Goal: Task Accomplishment & Management: Manage account settings

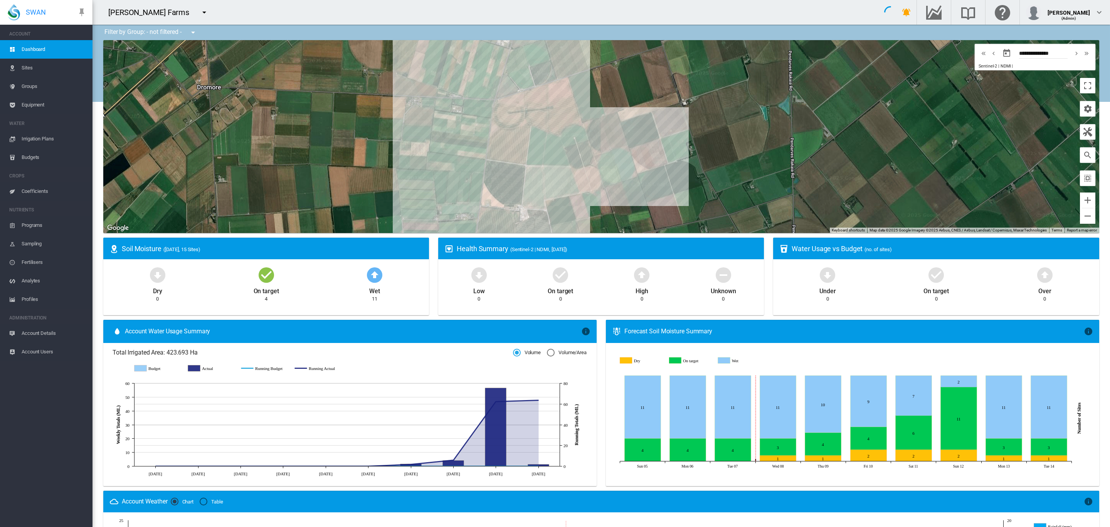
click at [200, 8] on md-icon "icon-menu-down" at bounding box center [204, 12] width 9 height 9
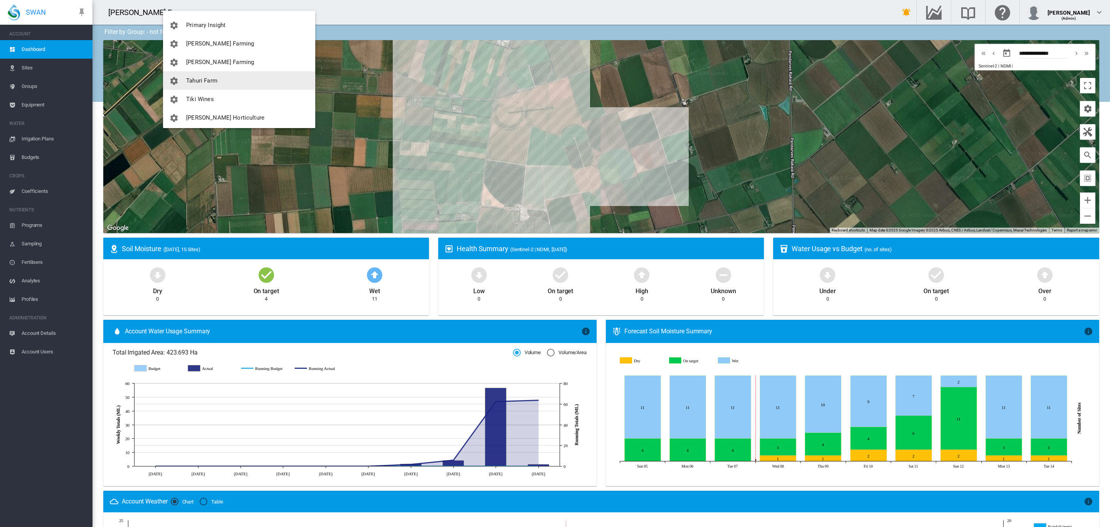
scroll to position [278, 0]
click at [213, 80] on span "Tahuri Farm" at bounding box center [201, 78] width 31 height 7
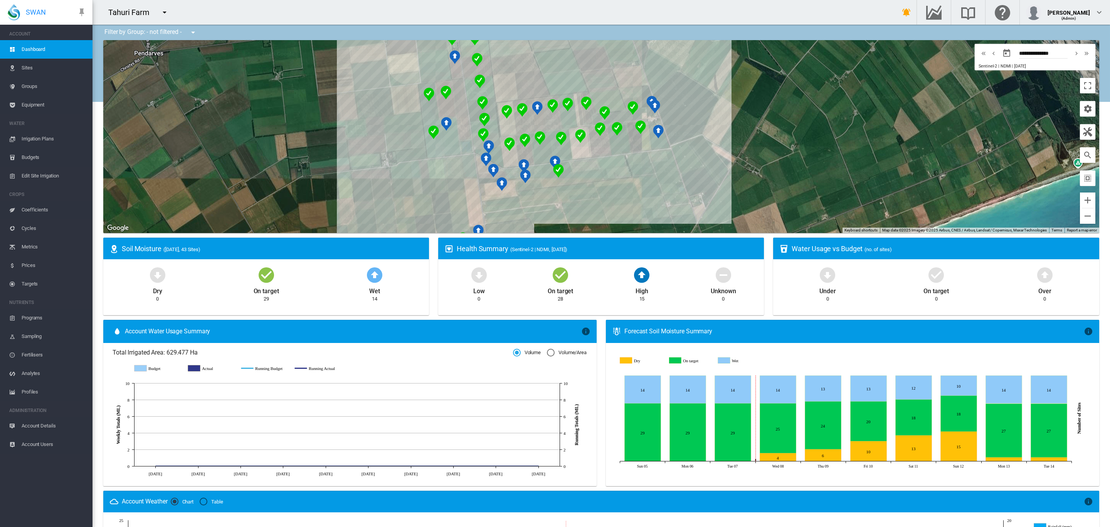
drag, startPoint x: 509, startPoint y: 115, endPoint x: 200, endPoint y: 126, distance: 308.6
click at [200, 126] on div at bounding box center [601, 136] width 996 height 193
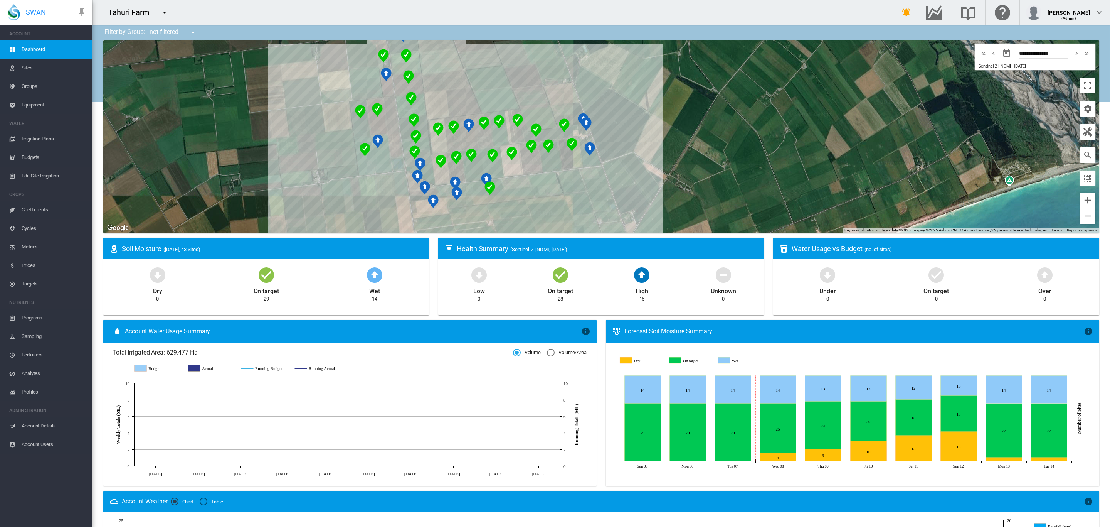
drag, startPoint x: 335, startPoint y: 129, endPoint x: 269, endPoint y: 147, distance: 69.1
click at [271, 147] on div at bounding box center [601, 136] width 996 height 193
click at [39, 180] on span "Edit Site Irrigation" at bounding box center [54, 176] width 65 height 19
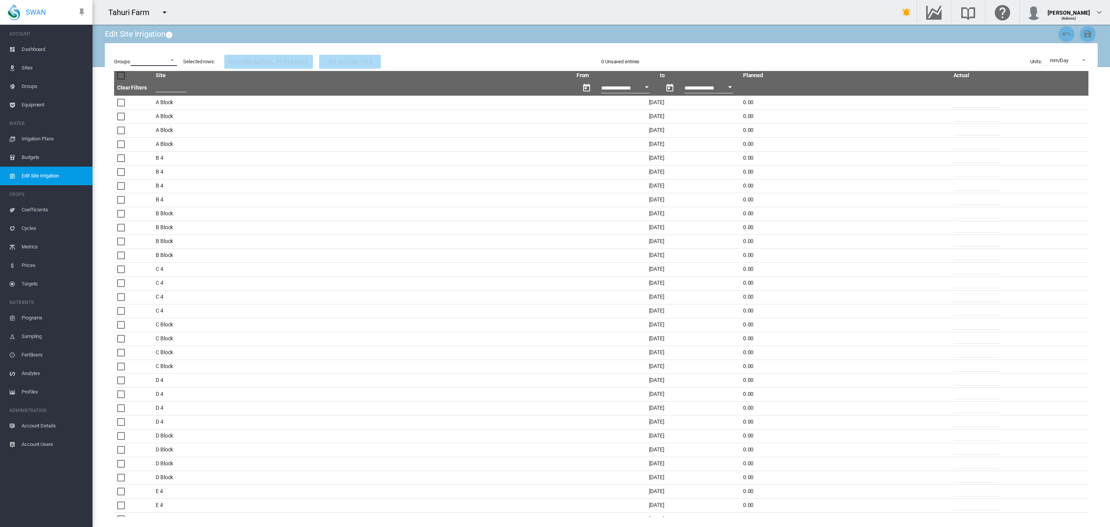
click at [170, 61] on md-select "4 Paddocks Lateral 4 Paddocks Rotorainer A Block Rotorainer Dairy Lateral Eyre …" at bounding box center [154, 60] width 46 height 12
click at [338, 7] on md-backdrop at bounding box center [555, 263] width 1110 height 527
click at [169, 62] on md-select at bounding box center [154, 60] width 46 height 12
click at [125, 61] on div at bounding box center [125, 60] width 8 height 8
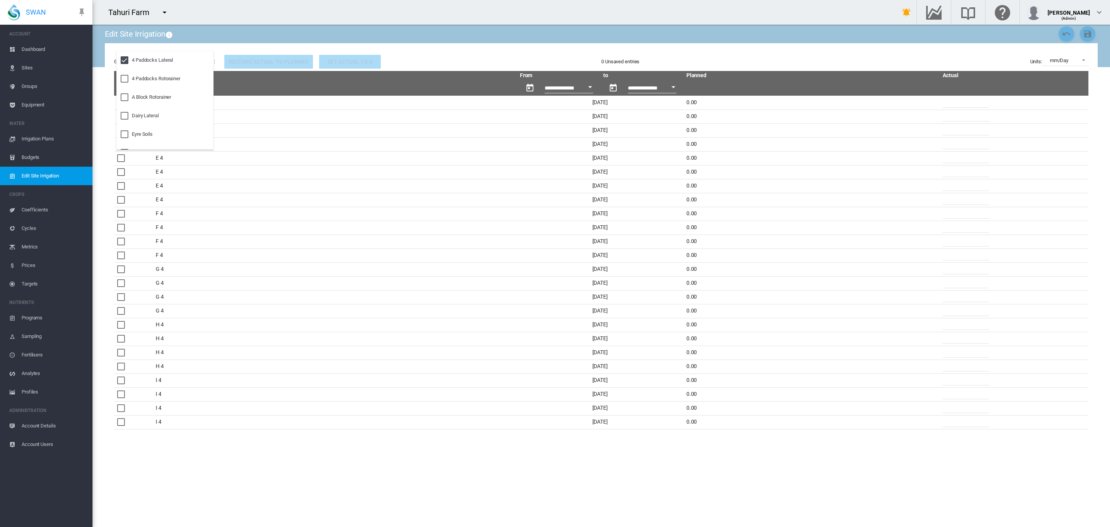
click at [585, 88] on md-backdrop at bounding box center [555, 263] width 1110 height 527
click at [585, 88] on button "Open calendar" at bounding box center [590, 87] width 14 height 14
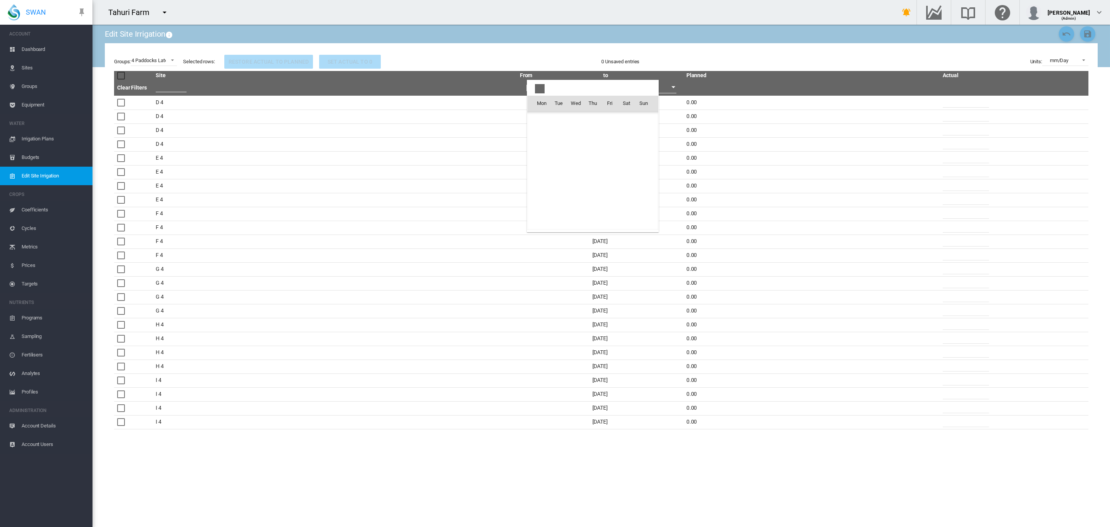
scroll to position [19305, 0]
click at [46, 141] on div at bounding box center [555, 263] width 1110 height 527
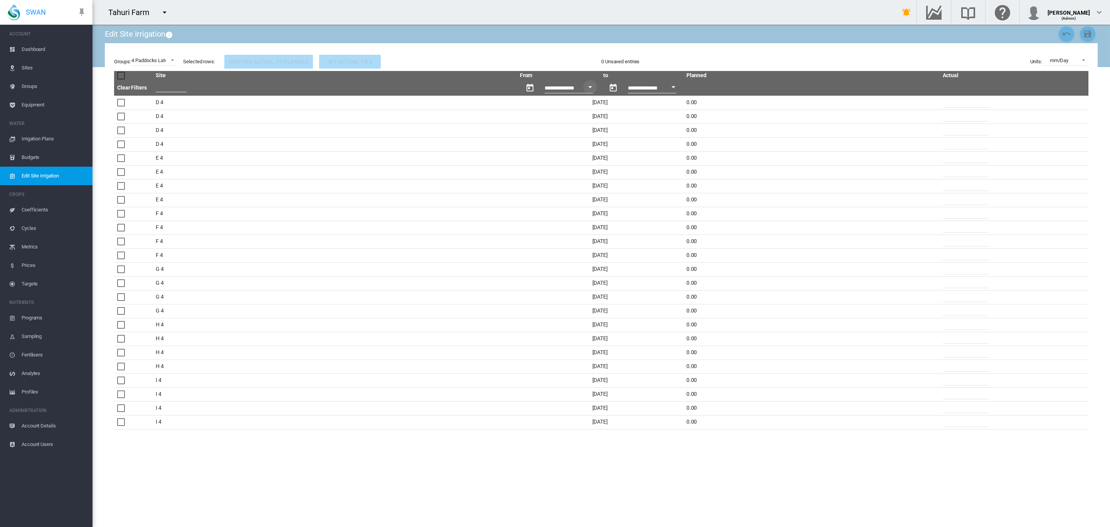
click at [32, 51] on span "Dashboard" at bounding box center [54, 49] width 65 height 19
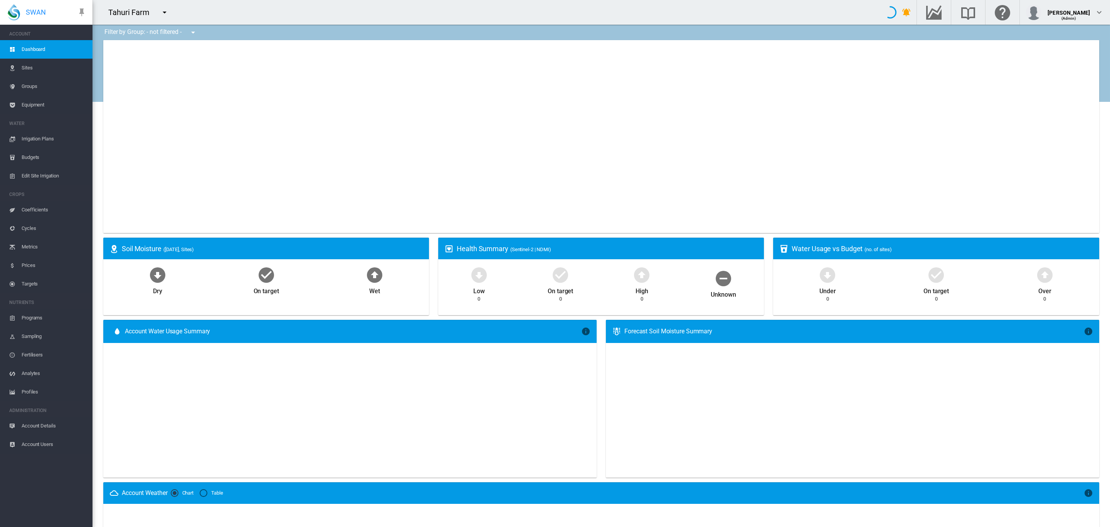
type input "**********"
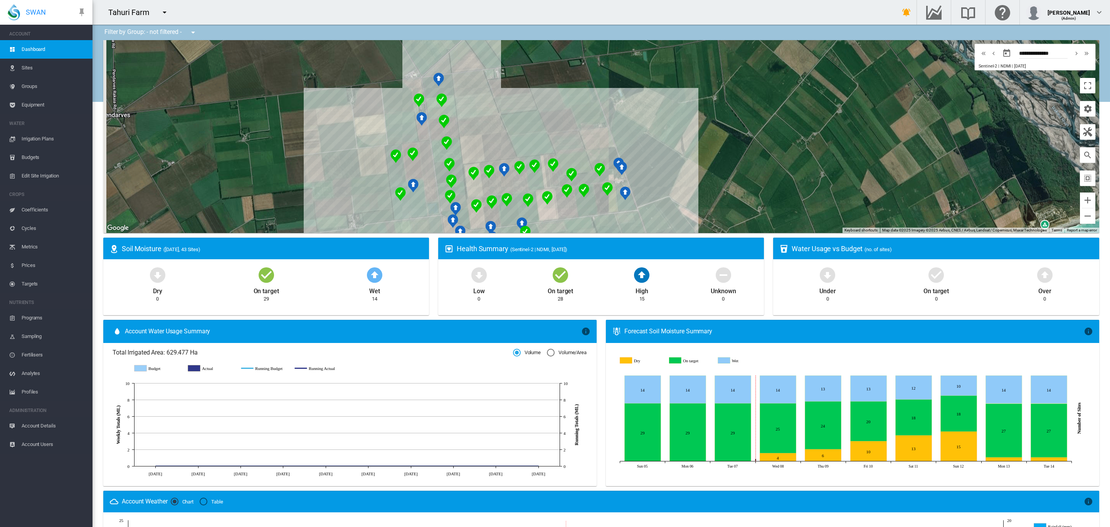
drag, startPoint x: 291, startPoint y: 149, endPoint x: 328, endPoint y: 195, distance: 58.6
click at [328, 195] on div at bounding box center [601, 136] width 996 height 193
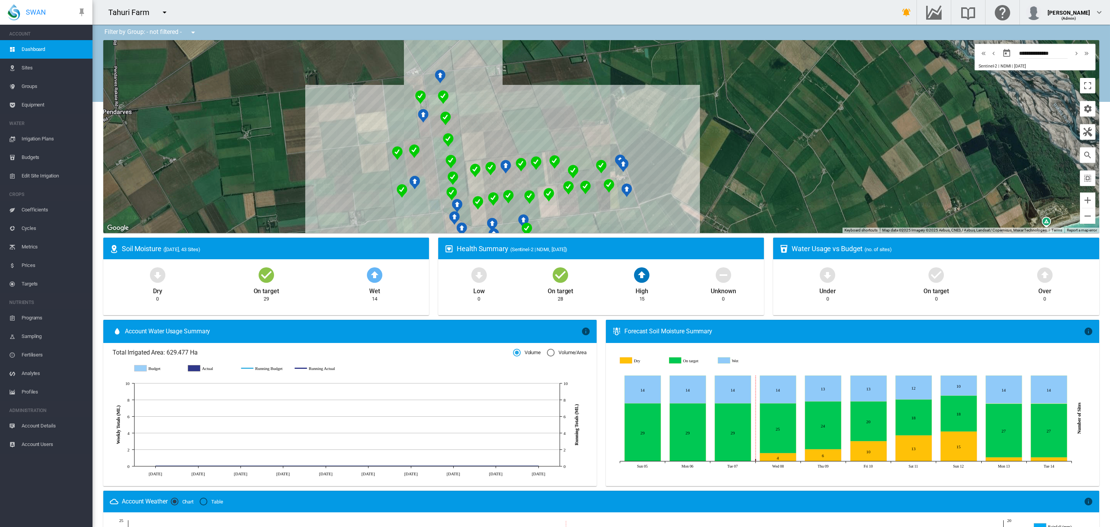
drag, startPoint x: 357, startPoint y: 168, endPoint x: 357, endPoint y: 158, distance: 10.4
click at [357, 158] on div at bounding box center [601, 136] width 996 height 193
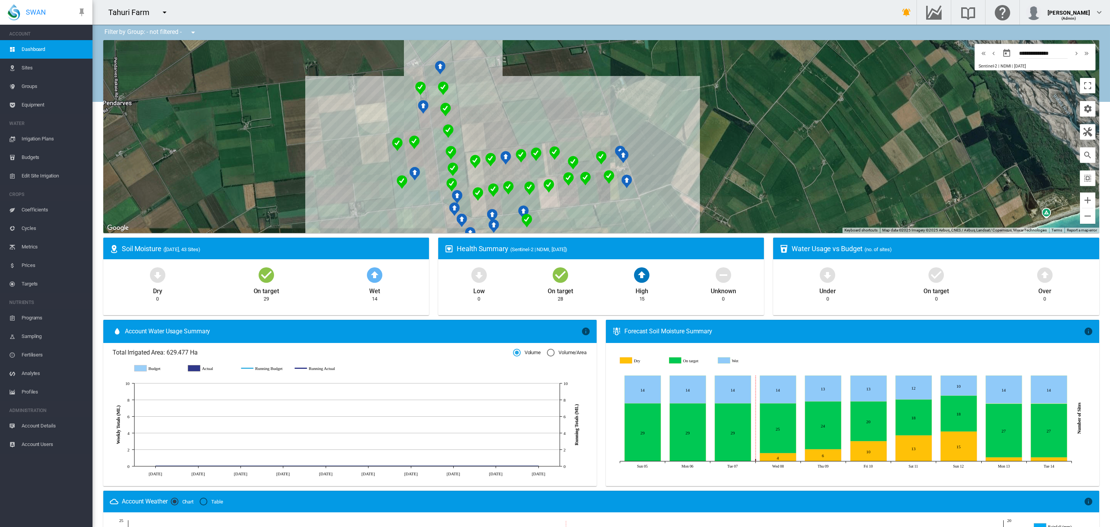
click at [26, 67] on span "Sites" at bounding box center [54, 68] width 65 height 19
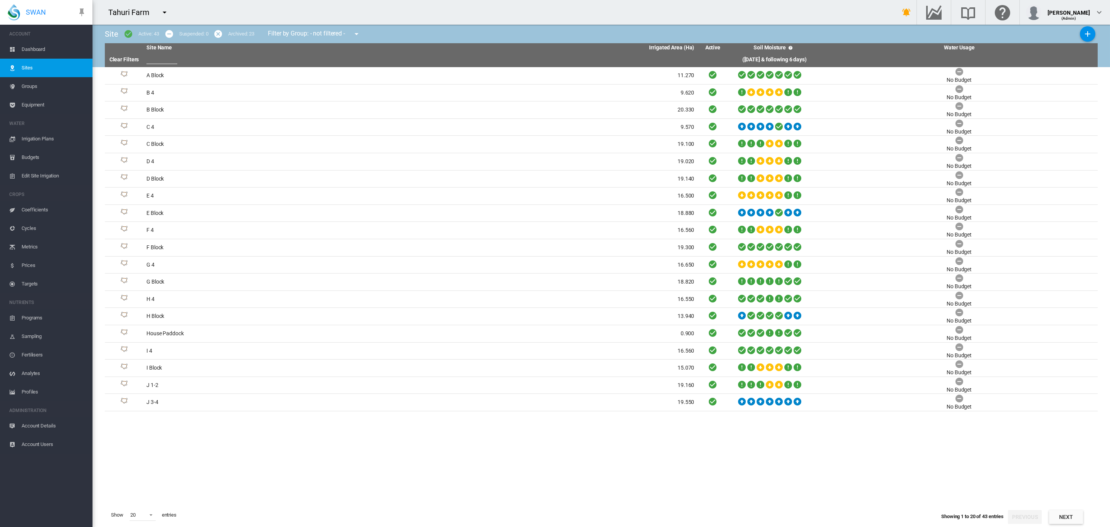
click at [43, 104] on span "Equipment" at bounding box center [54, 105] width 65 height 19
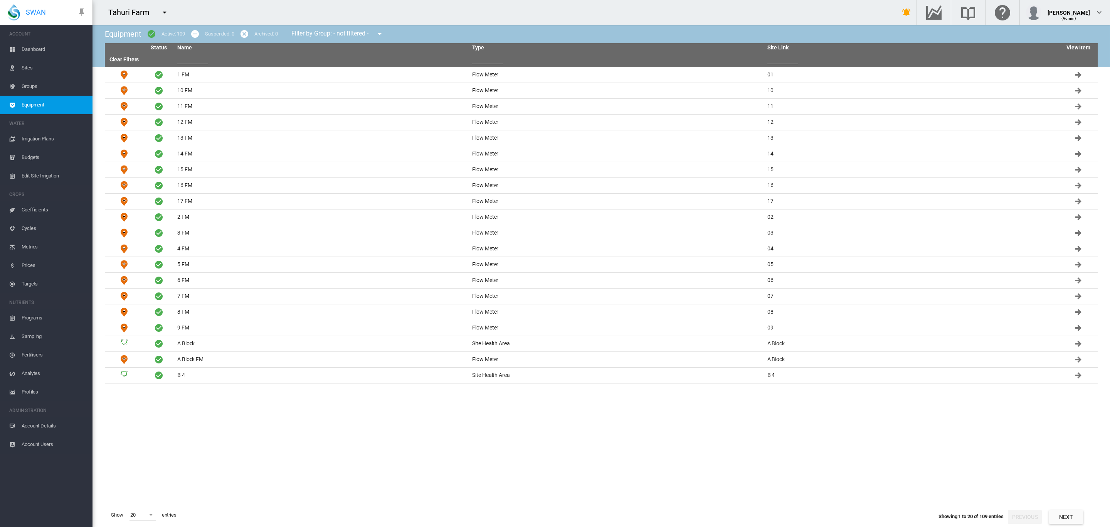
click at [29, 50] on span "Dashboard" at bounding box center [54, 49] width 65 height 19
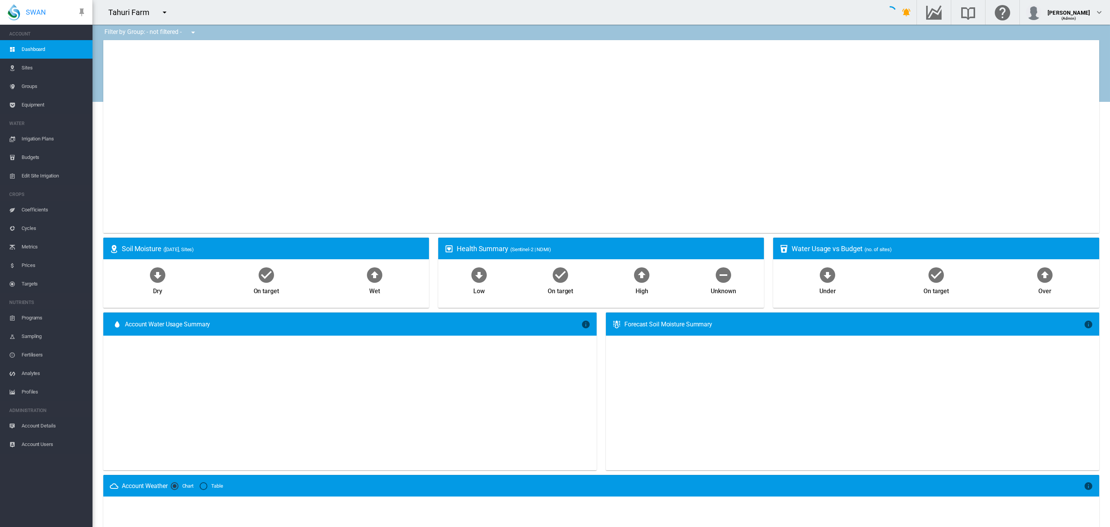
type input "**********"
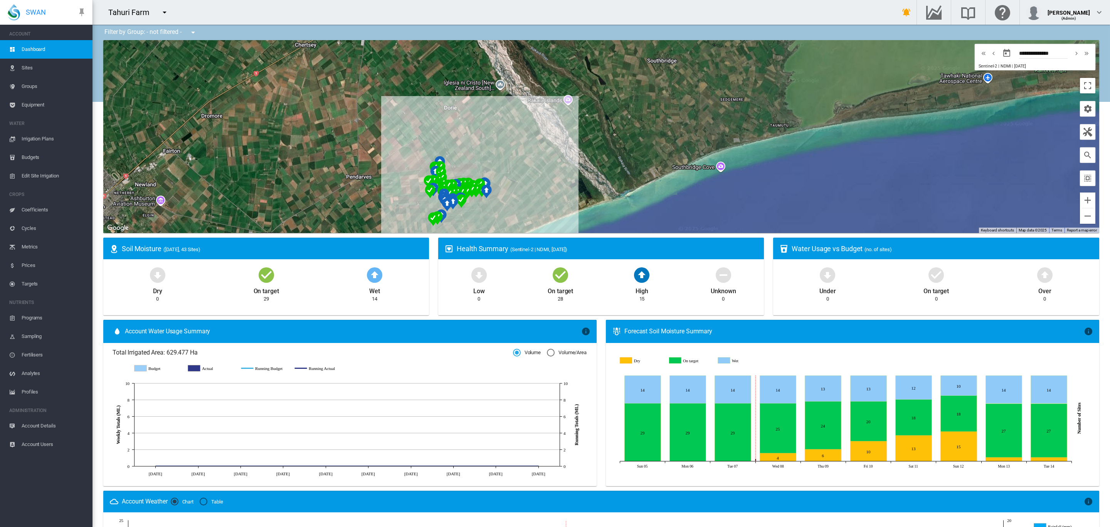
drag, startPoint x: 352, startPoint y: 152, endPoint x: 409, endPoint y: 183, distance: 64.5
click at [406, 179] on div at bounding box center [601, 136] width 996 height 193
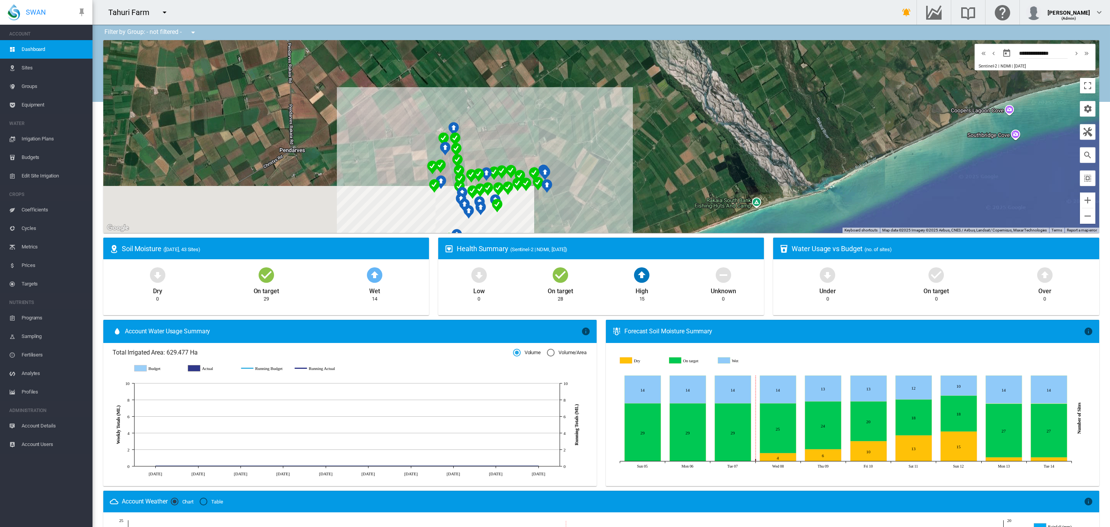
drag, startPoint x: 421, startPoint y: 156, endPoint x: 362, endPoint y: 75, distance: 100.1
click at [363, 79] on div at bounding box center [601, 136] width 996 height 193
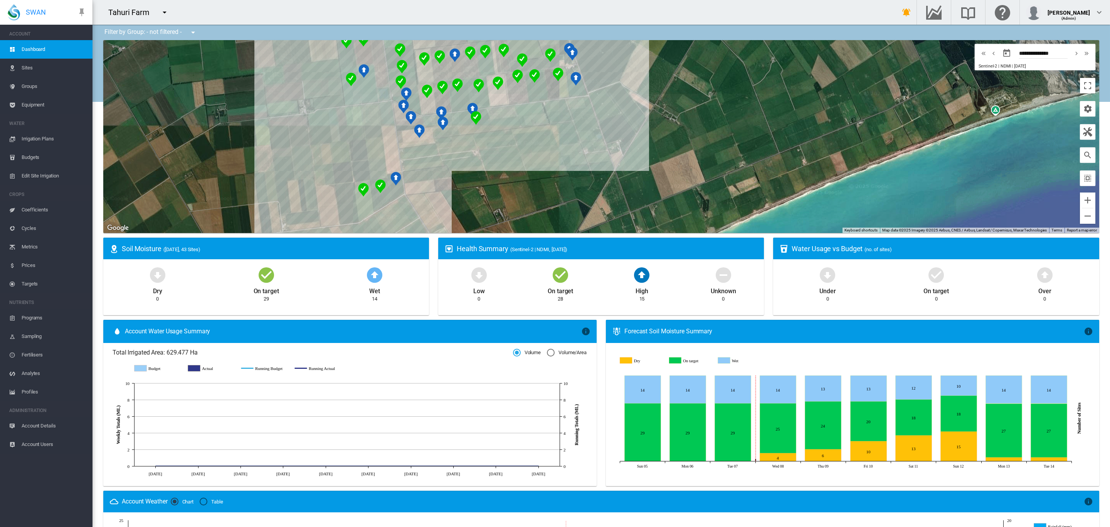
drag, startPoint x: 441, startPoint y: 152, endPoint x: 562, endPoint y: 185, distance: 125.5
click at [560, 184] on div at bounding box center [601, 136] width 996 height 193
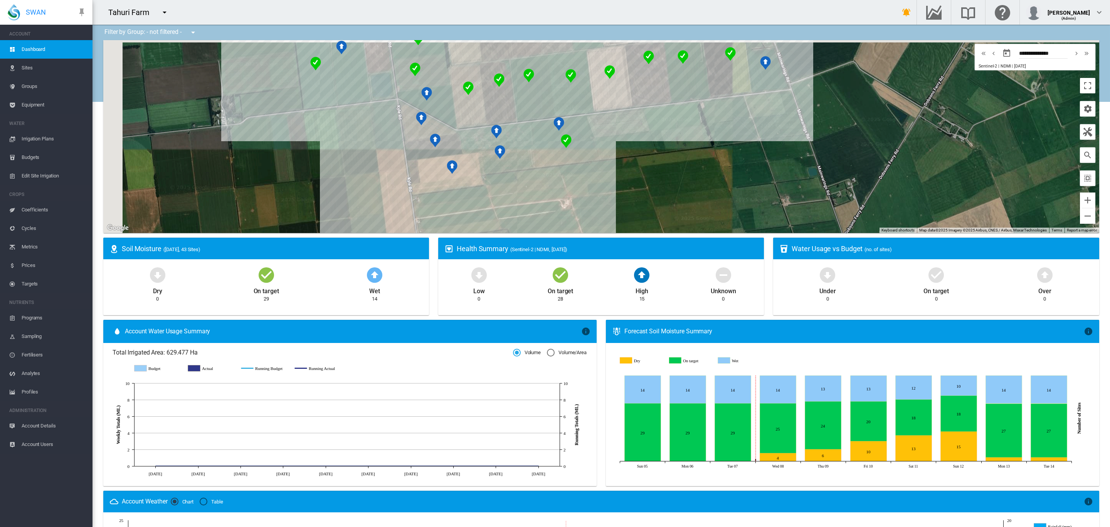
drag, startPoint x: 514, startPoint y: 177, endPoint x: 546, endPoint y: 192, distance: 35.3
click at [549, 194] on div at bounding box center [601, 136] width 996 height 193
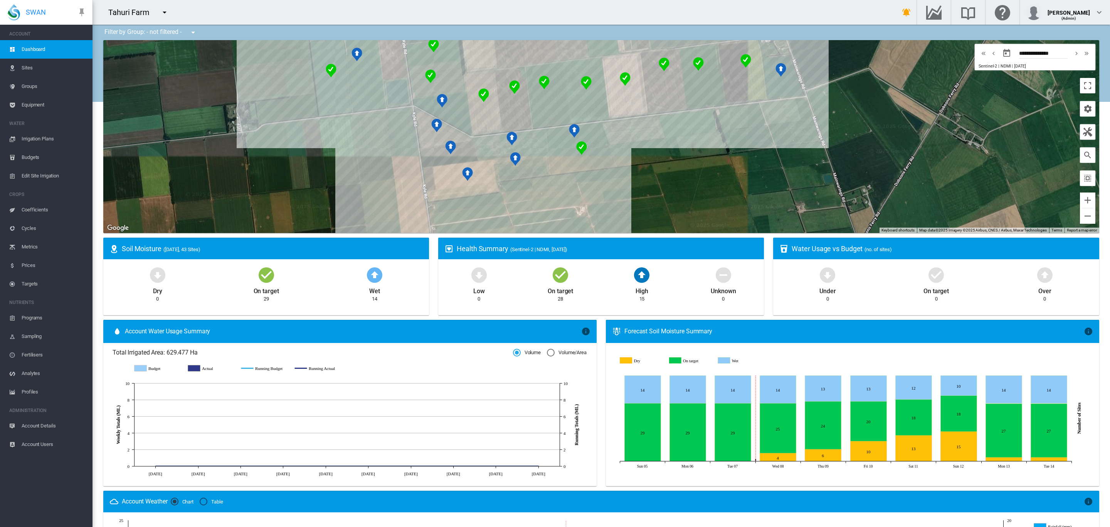
click at [482, 125] on div at bounding box center [601, 136] width 996 height 193
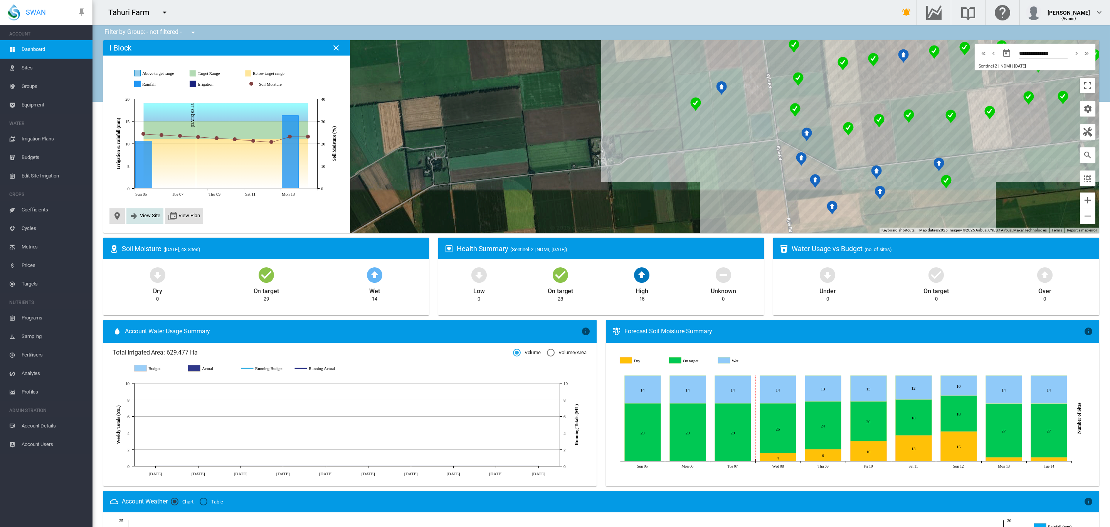
click at [145, 218] on span "View Site" at bounding box center [150, 215] width 20 height 6
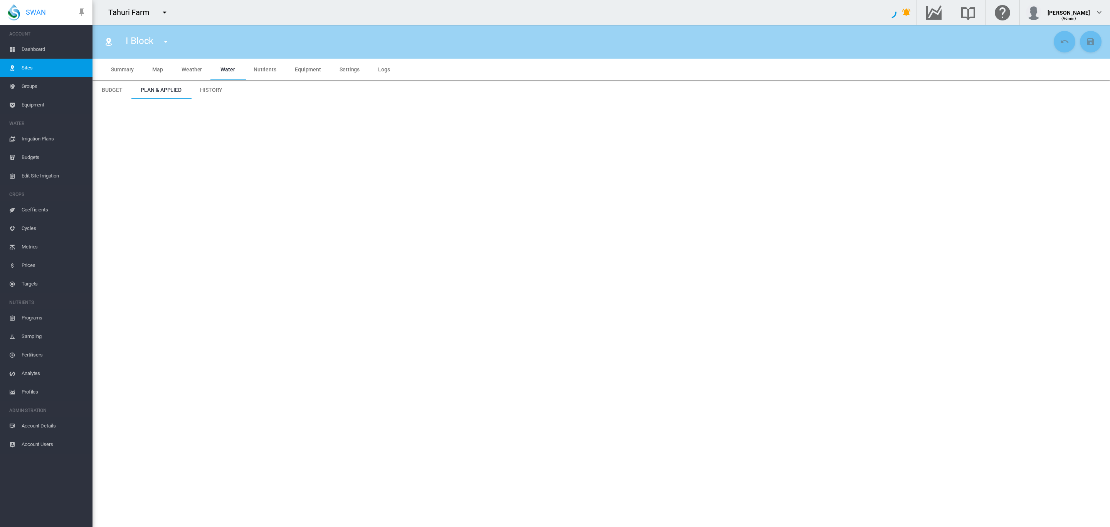
type input "*****"
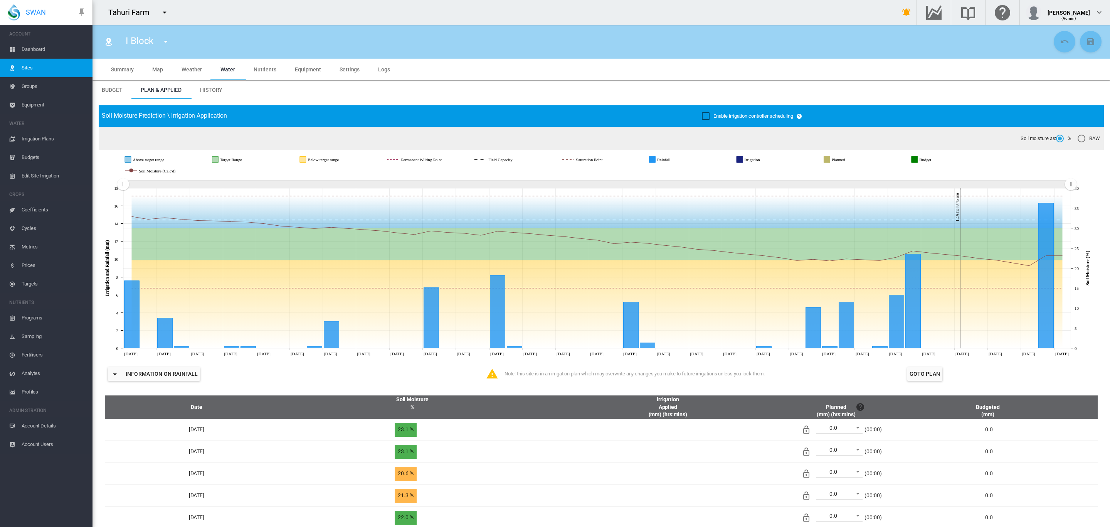
click at [219, 92] on span "History" at bounding box center [211, 90] width 22 height 6
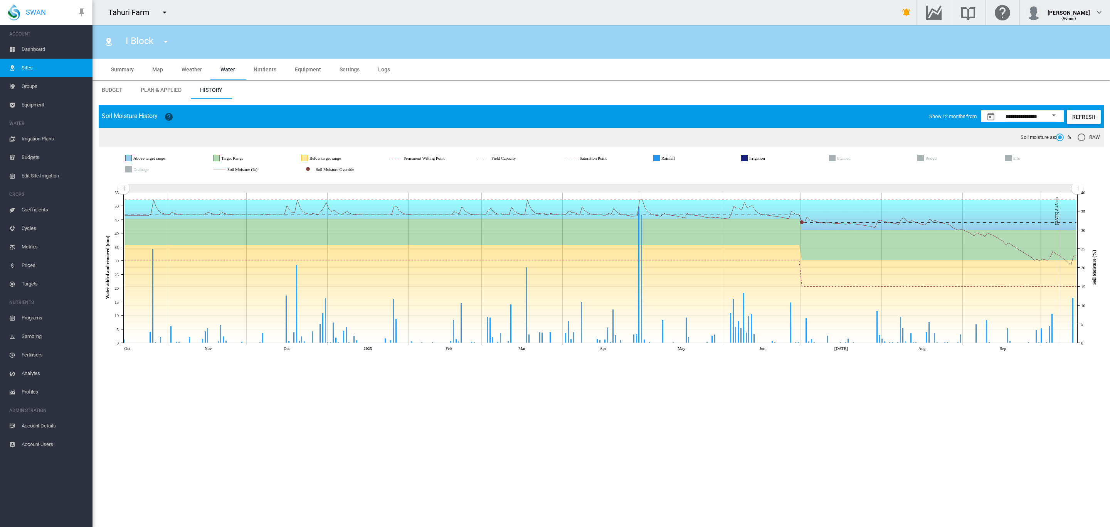
click at [342, 71] on span "Settings" at bounding box center [350, 69] width 20 height 6
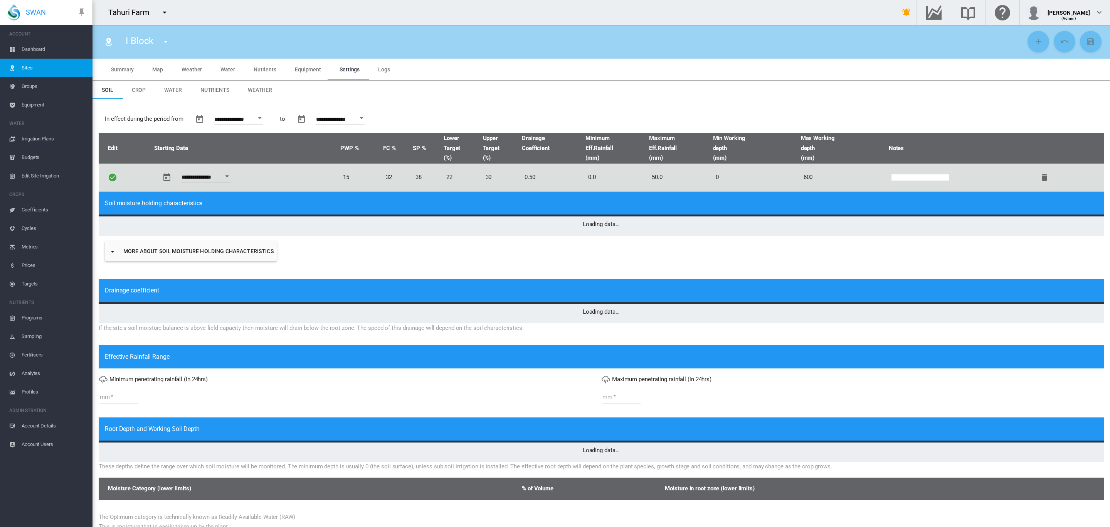
click at [272, 88] on md-tab-item "Weather" at bounding box center [260, 90] width 43 height 19
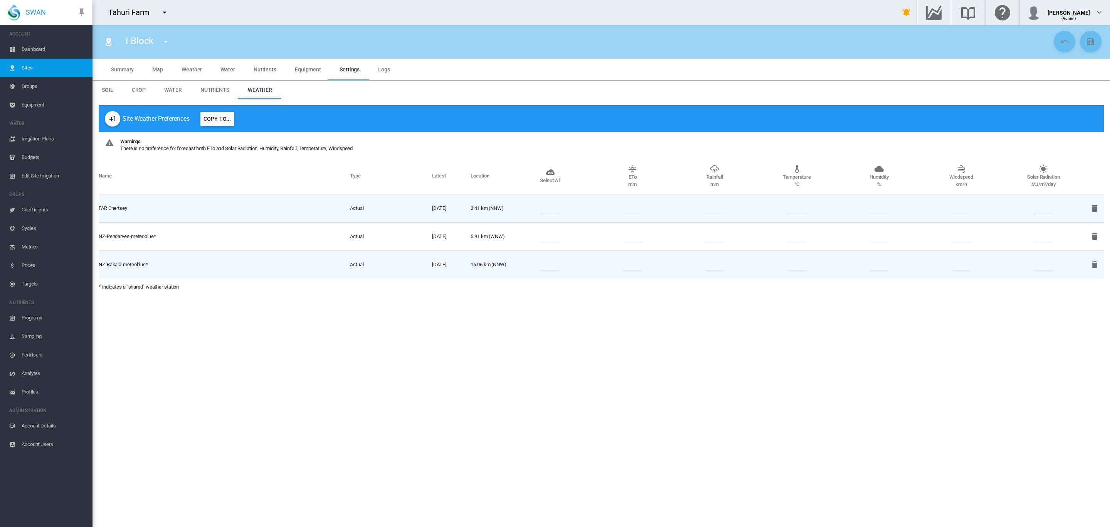
type input "*"
type input "**"
type input "*****"
type input "***"
type input "*****"
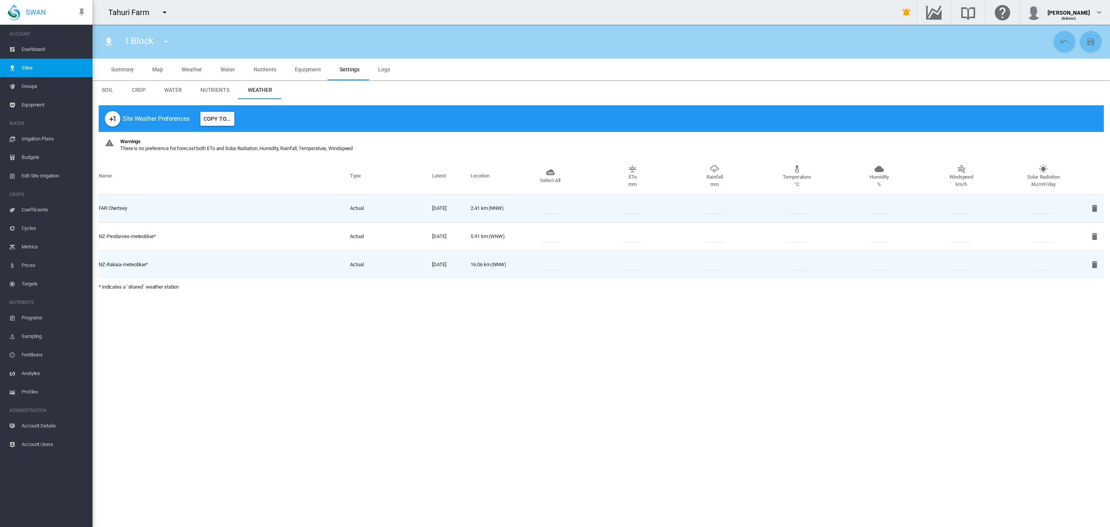
type input "*****"
click at [304, 72] on span "Equipment" at bounding box center [308, 69] width 26 height 6
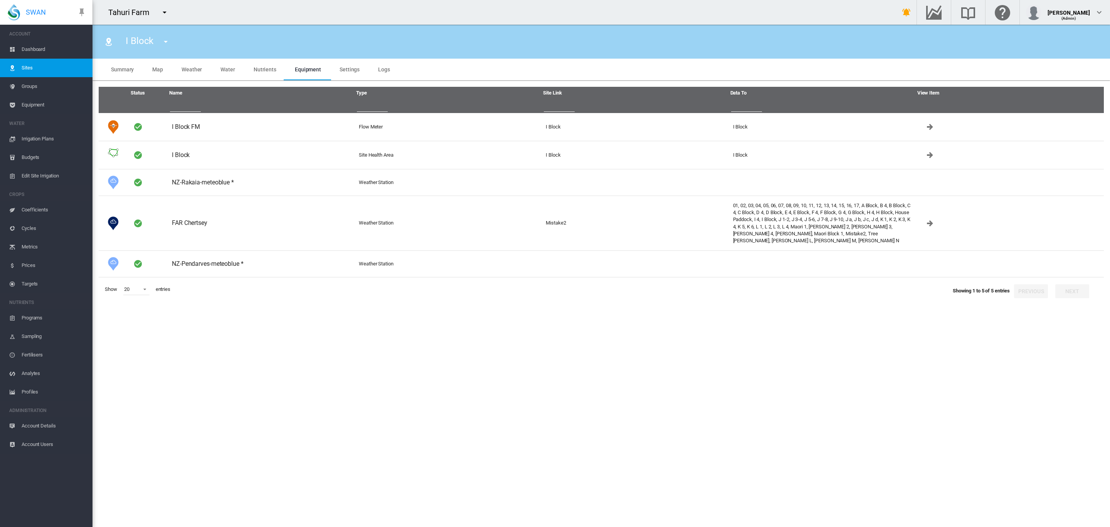
click at [264, 74] on md-tab-item "Nutrients" at bounding box center [264, 70] width 41 height 22
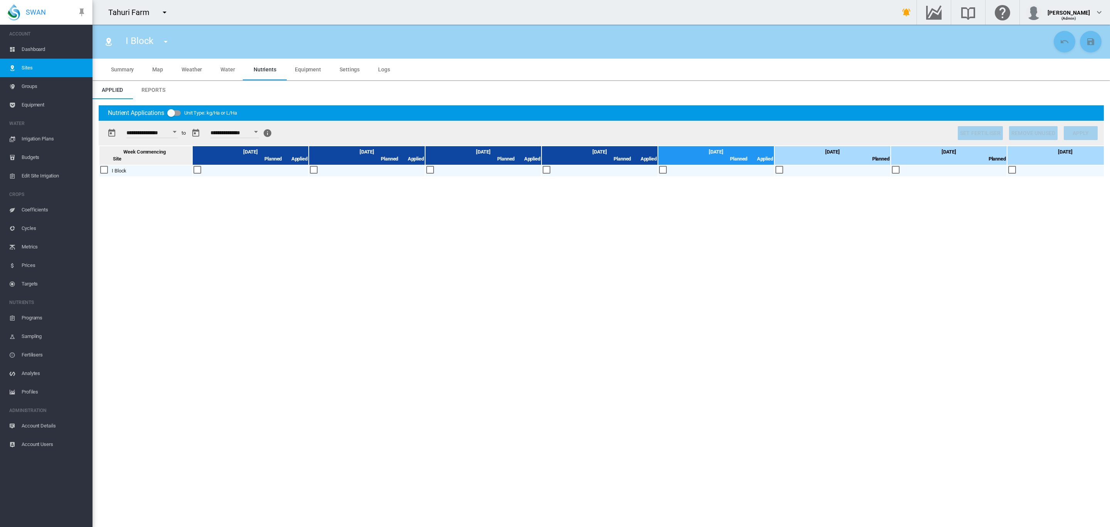
click at [233, 72] on span "Water" at bounding box center [227, 69] width 15 height 6
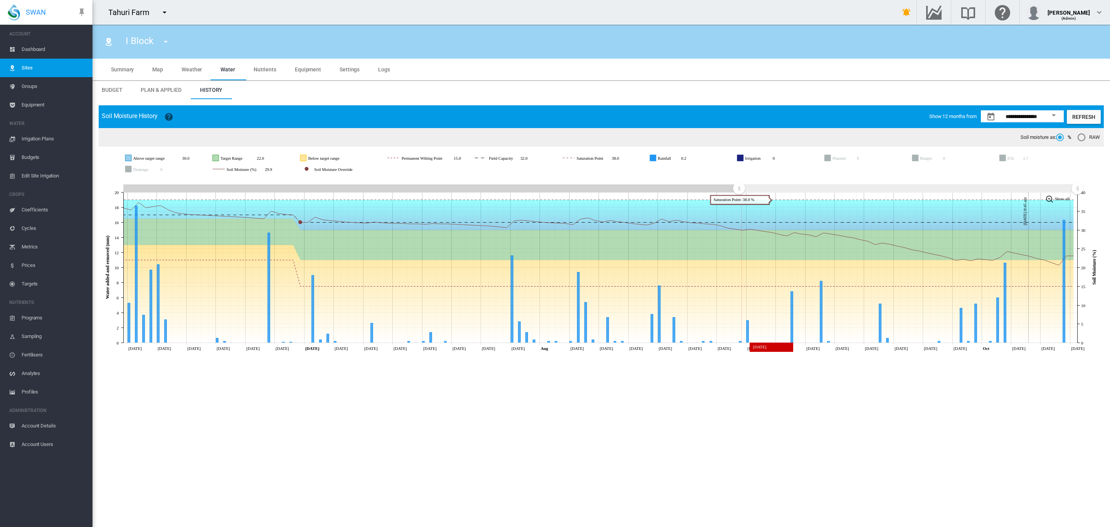
drag, startPoint x: 125, startPoint y: 188, endPoint x: 721, endPoint y: 208, distance: 596.3
click at [739, 209] on icon "JavaScript chart by amCharts [DATE] [DATE] Jun [DATE] Jun [DATE] Jun [DATE] [DA…" at bounding box center [601, 266] width 1005 height 178
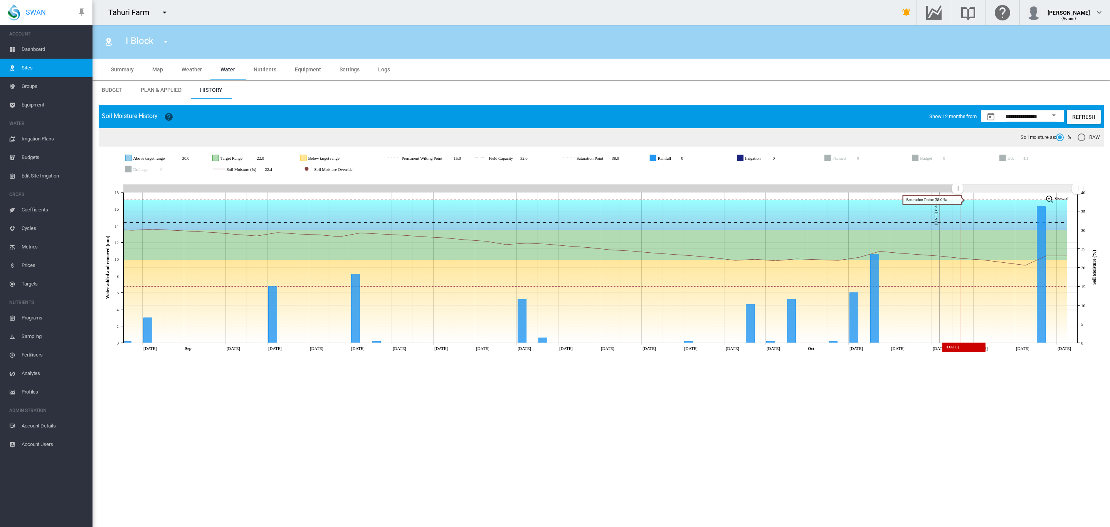
drag, startPoint x: 738, startPoint y: 192, endPoint x: 957, endPoint y: 194, distance: 219.3
click at [957, 194] on g "Zoom chart using cursor arrows" at bounding box center [957, 188] width 13 height 13
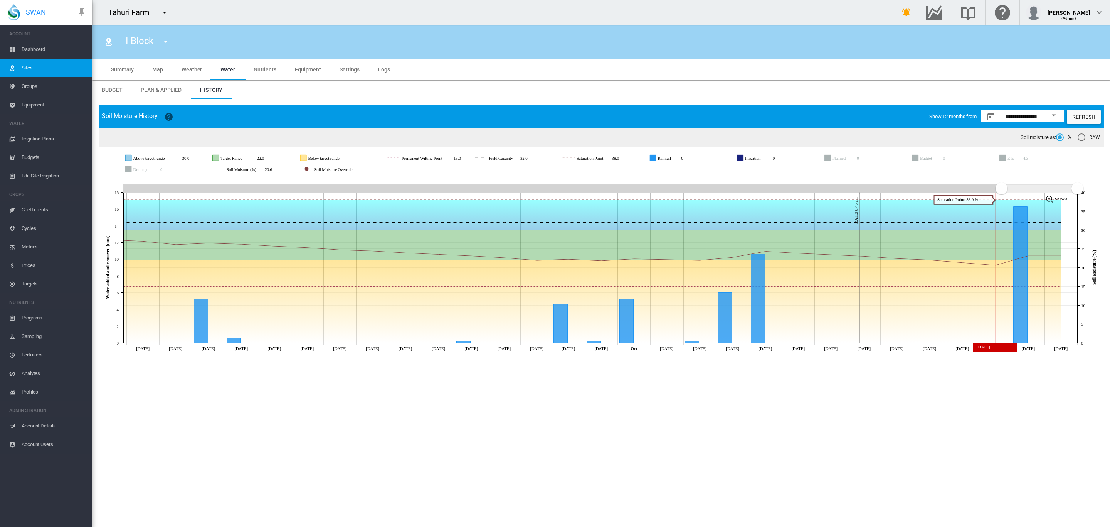
drag, startPoint x: 962, startPoint y: 189, endPoint x: 1001, endPoint y: 196, distance: 39.9
click at [1001, 196] on icon "JavaScript chart by amCharts 3.21.15 Sep 16 Sep 17 Sep 18 Sep 19 Sep 20 Sep 21 …" at bounding box center [601, 266] width 1005 height 178
click at [27, 49] on span "Dashboard" at bounding box center [54, 49] width 65 height 19
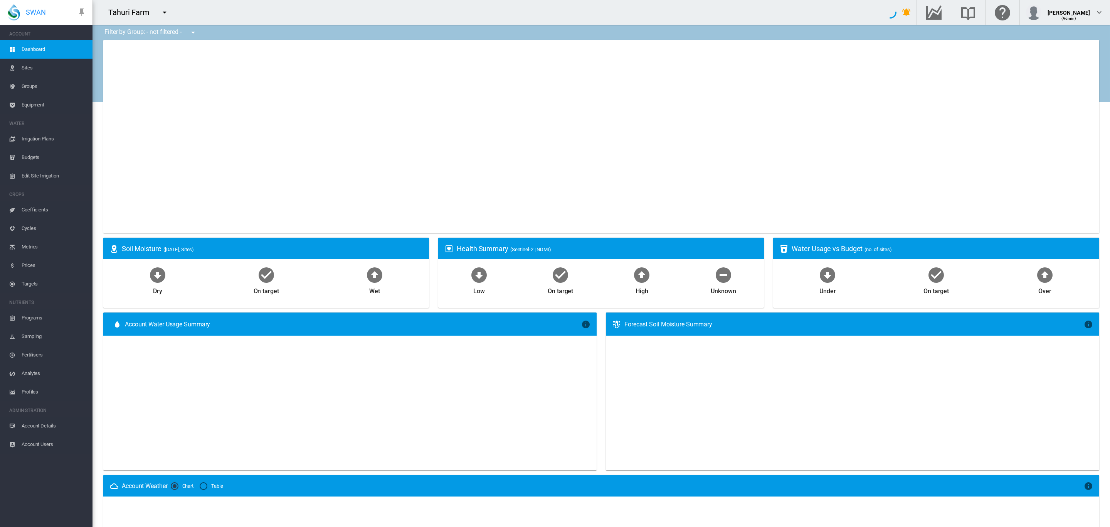
type input "**********"
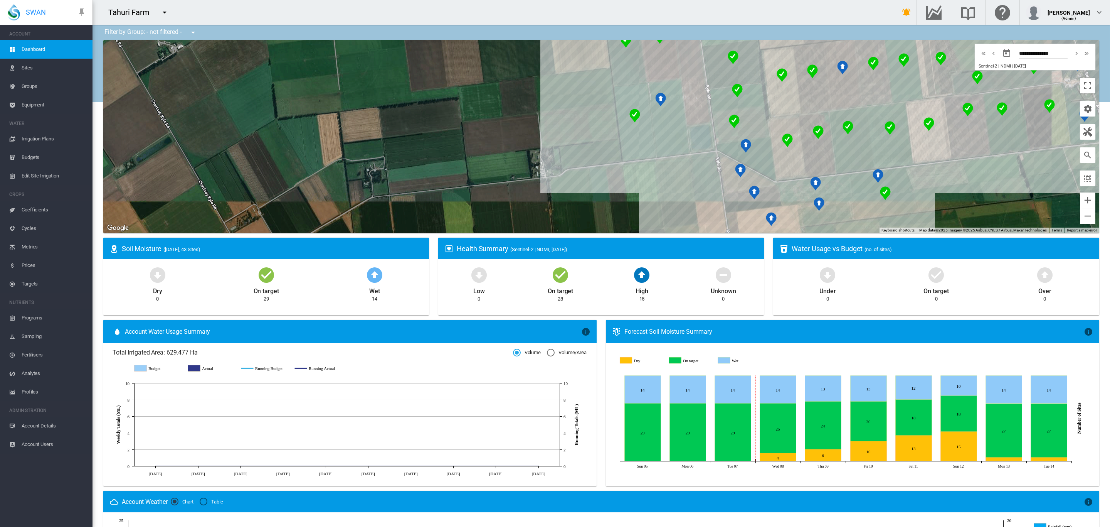
drag, startPoint x: 485, startPoint y: 66, endPoint x: 313, endPoint y: 98, distance: 174.0
click at [313, 98] on div at bounding box center [601, 136] width 996 height 193
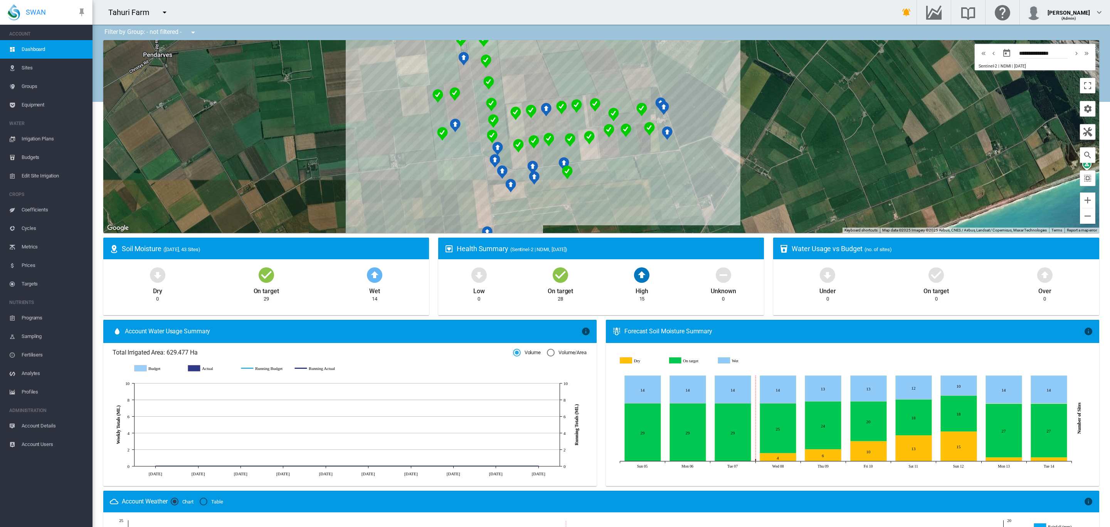
drag, startPoint x: 584, startPoint y: 148, endPoint x: 617, endPoint y: 180, distance: 46.3
click at [617, 180] on div at bounding box center [601, 136] width 996 height 193
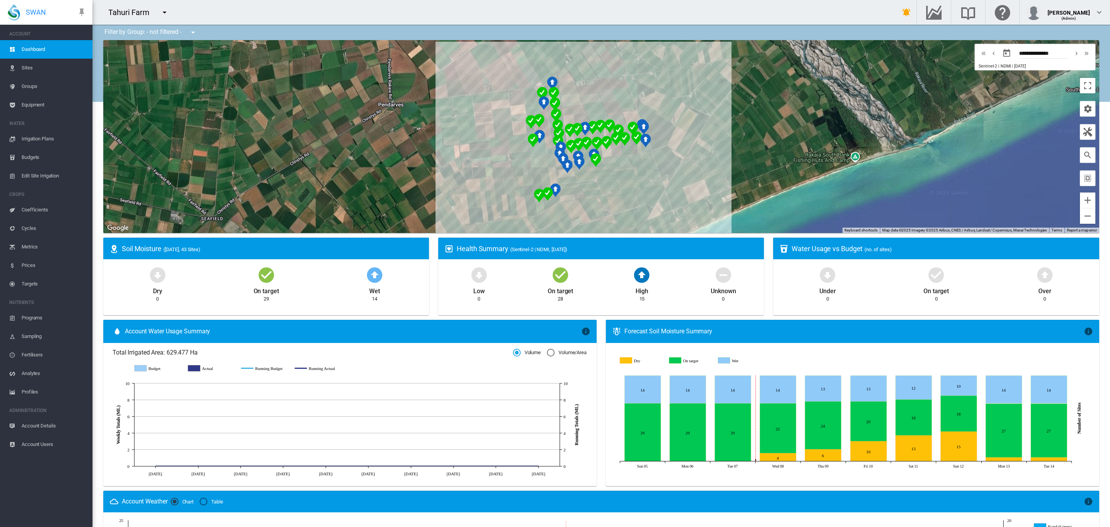
drag, startPoint x: 639, startPoint y: 182, endPoint x: 635, endPoint y: 169, distance: 13.3
click at [635, 169] on div at bounding box center [601, 136] width 996 height 193
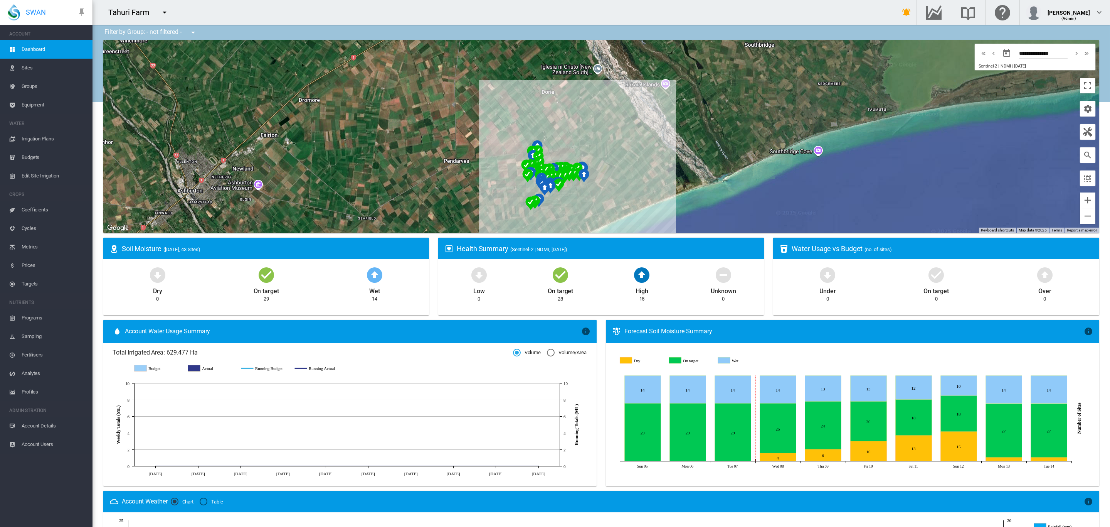
drag, startPoint x: 497, startPoint y: 118, endPoint x: 437, endPoint y: 146, distance: 66.2
click at [437, 146] on div at bounding box center [601, 136] width 996 height 193
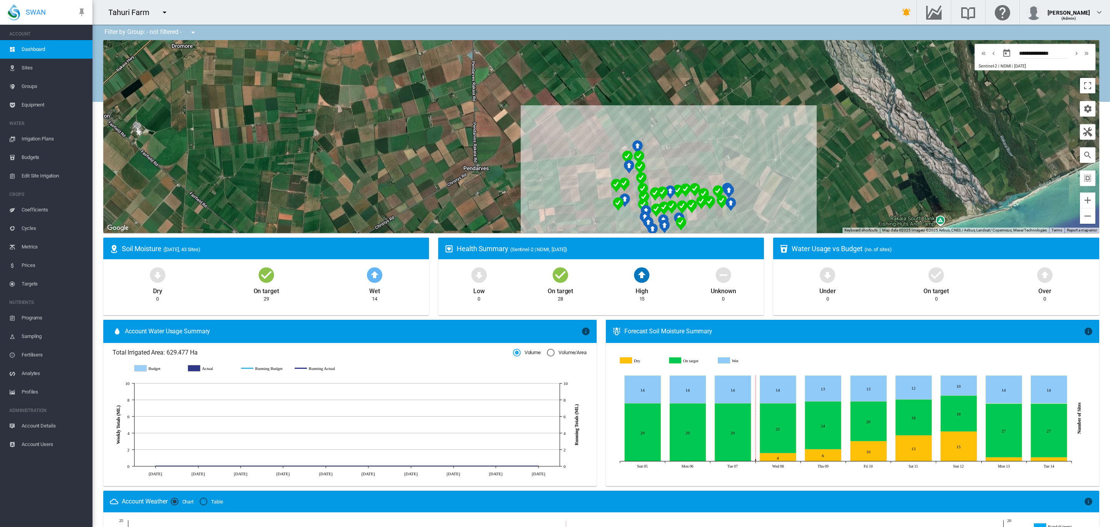
drag, startPoint x: 508, startPoint y: 145, endPoint x: 351, endPoint y: 56, distance: 180.4
click at [351, 56] on div at bounding box center [601, 136] width 996 height 193
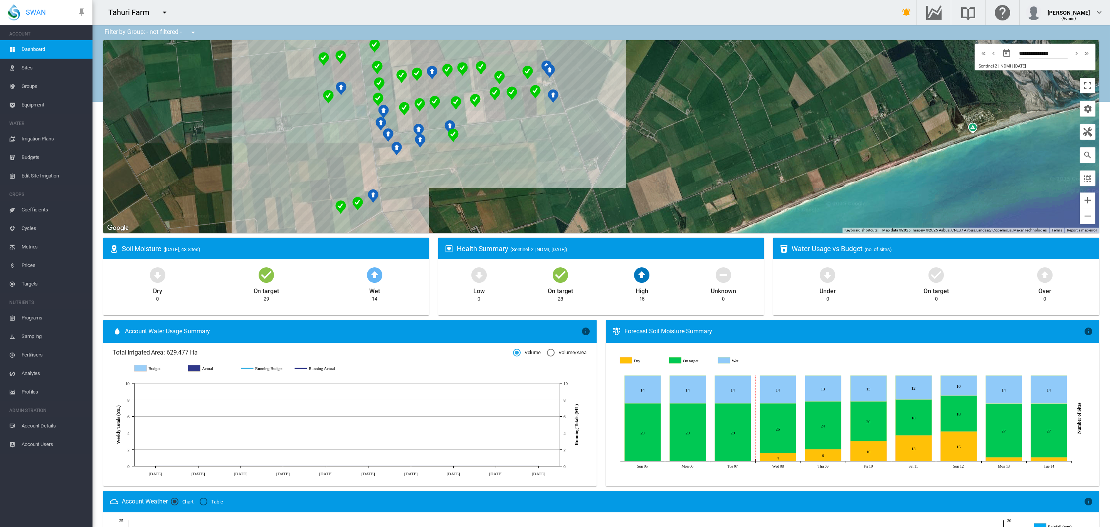
drag, startPoint x: 463, startPoint y: 132, endPoint x: 559, endPoint y: 178, distance: 106.7
click at [559, 178] on div at bounding box center [601, 136] width 996 height 193
